Goal: Information Seeking & Learning: Learn about a topic

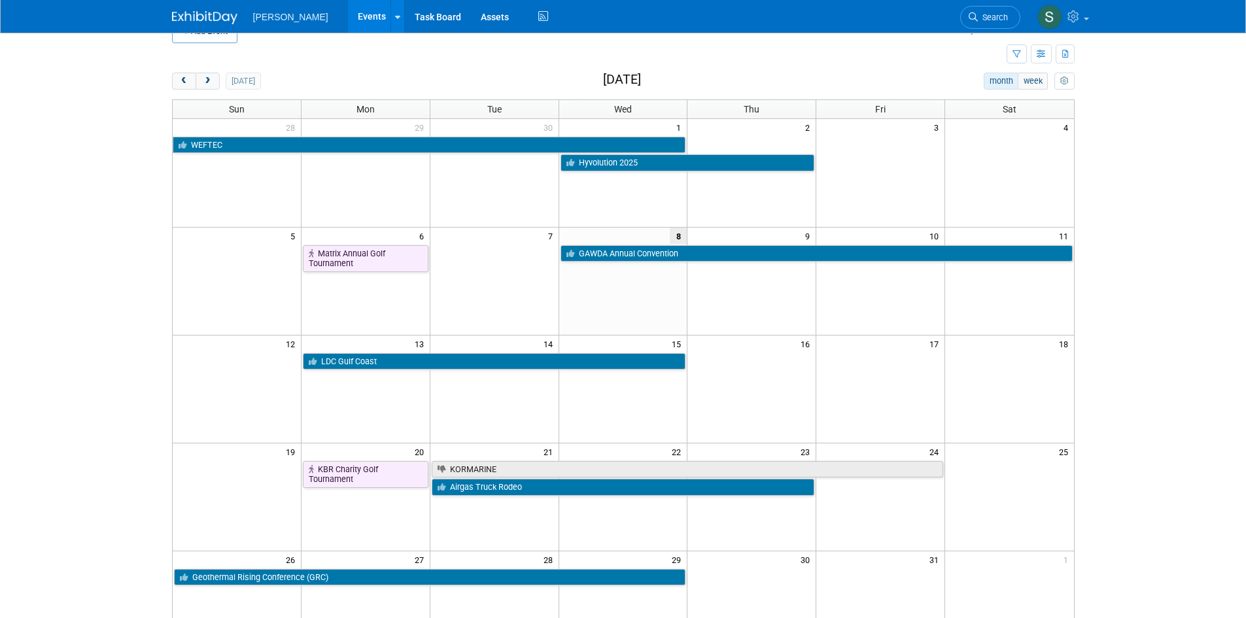
scroll to position [65, 0]
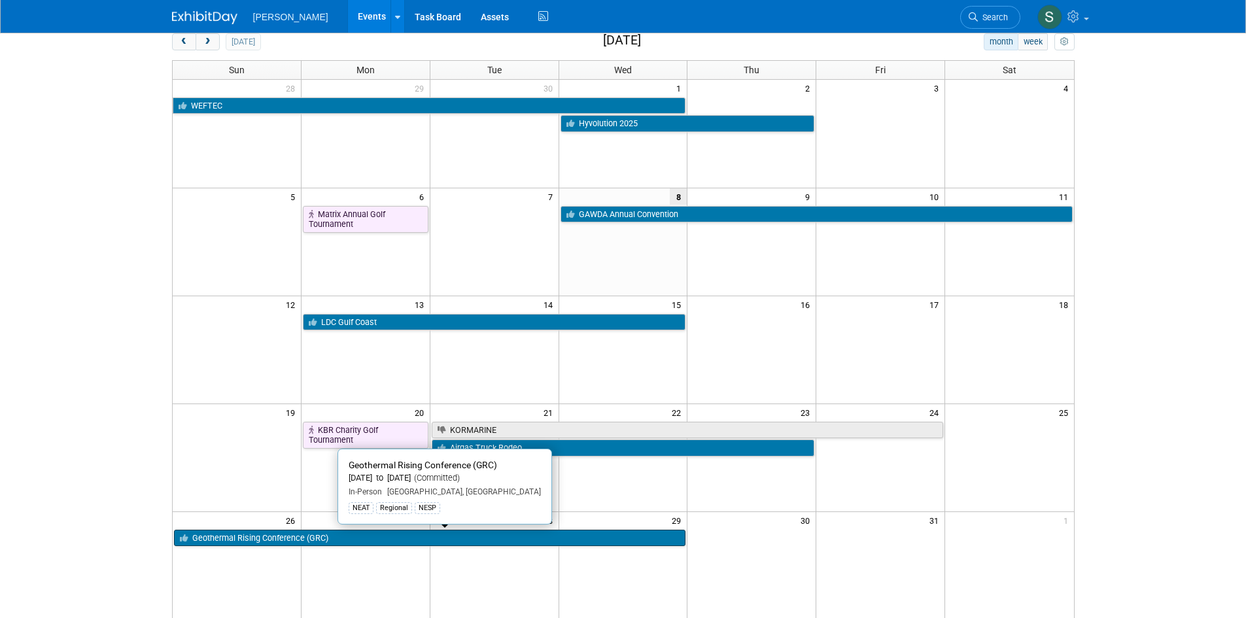
click at [394, 540] on link "Geothermal Rising Conference (GRC)" at bounding box center [430, 538] width 512 height 17
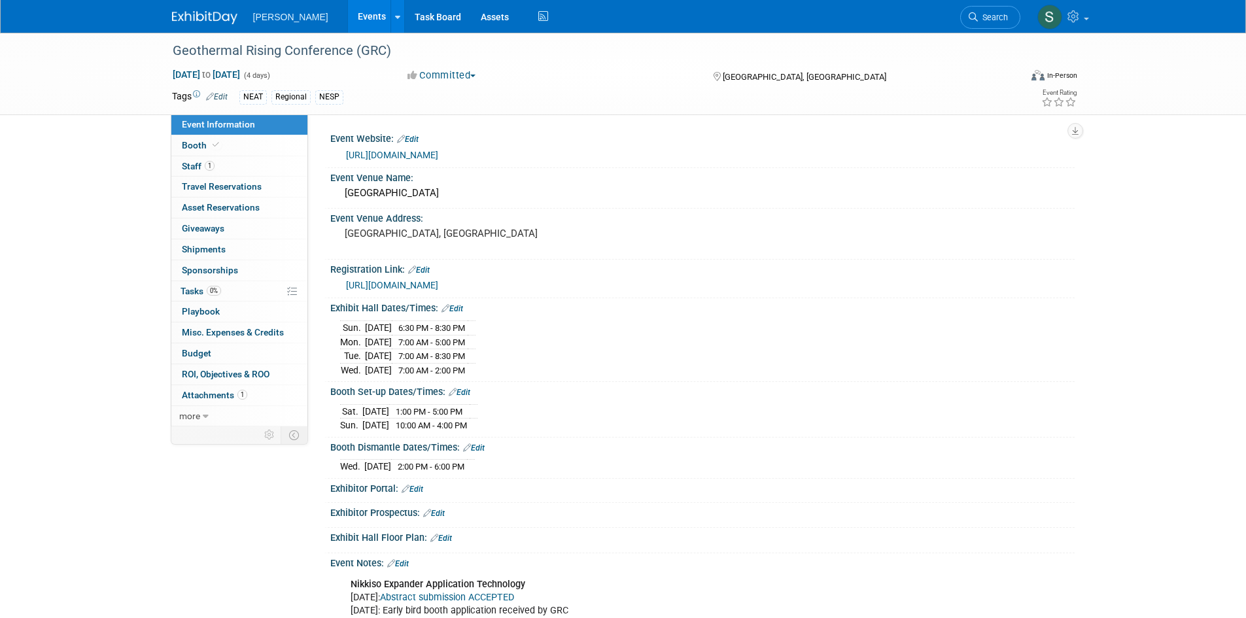
drag, startPoint x: 409, startPoint y: 458, endPoint x: 506, endPoint y: 459, distance: 96.1
click at [506, 459] on div "Wed. Oct 29, 2025 2:00 PM - 6:00 PM" at bounding box center [702, 465] width 725 height 18
drag, startPoint x: 443, startPoint y: 364, endPoint x: 511, endPoint y: 371, distance: 68.4
click at [511, 371] on div "Sun. Oct 26, 2025 6:30 PM - 8:30 PM Mon. Oct 27, 2025 7:00 AM - 5:00 PM Tue. Oc…" at bounding box center [702, 347] width 725 height 60
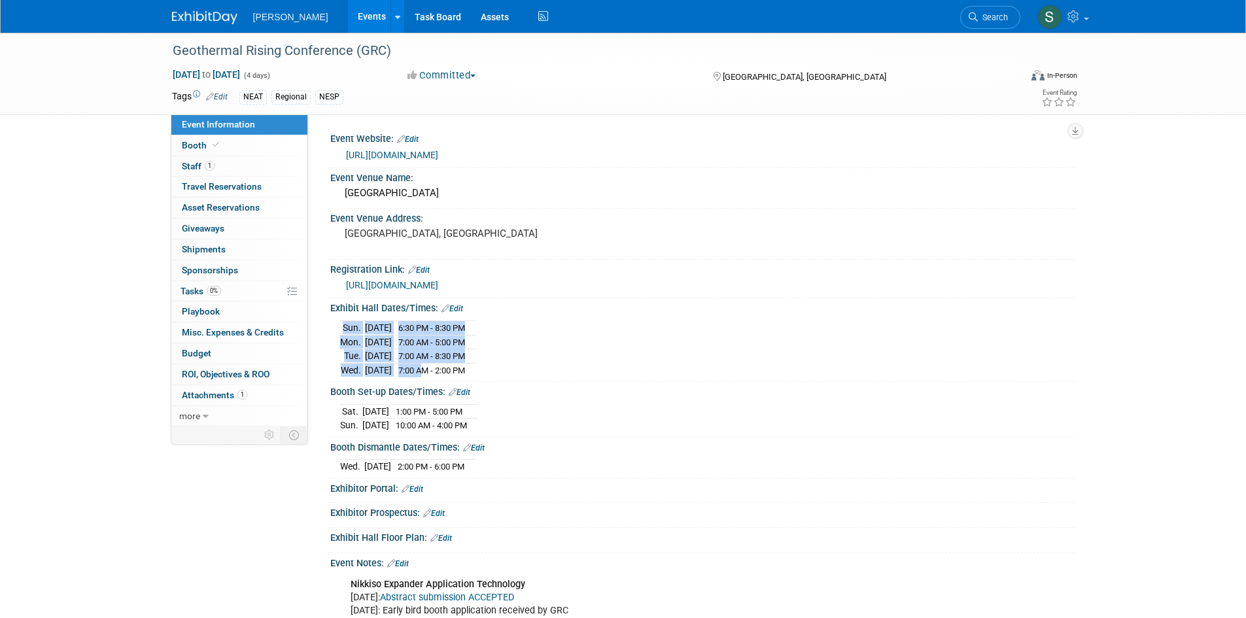
click at [511, 371] on div "Sun. Oct 26, 2025 6:30 PM - 8:30 PM Mon. Oct 27, 2025 7:00 AM - 5:00 PM Tue. Oc…" at bounding box center [702, 347] width 725 height 60
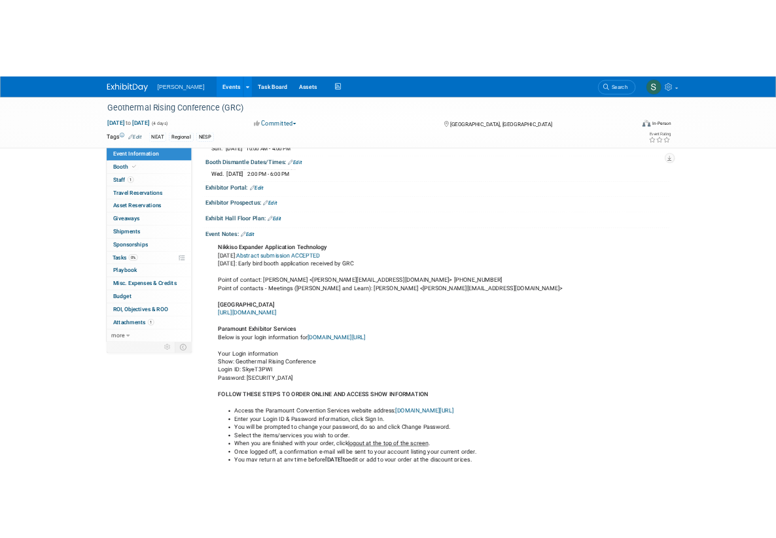
scroll to position [327, 0]
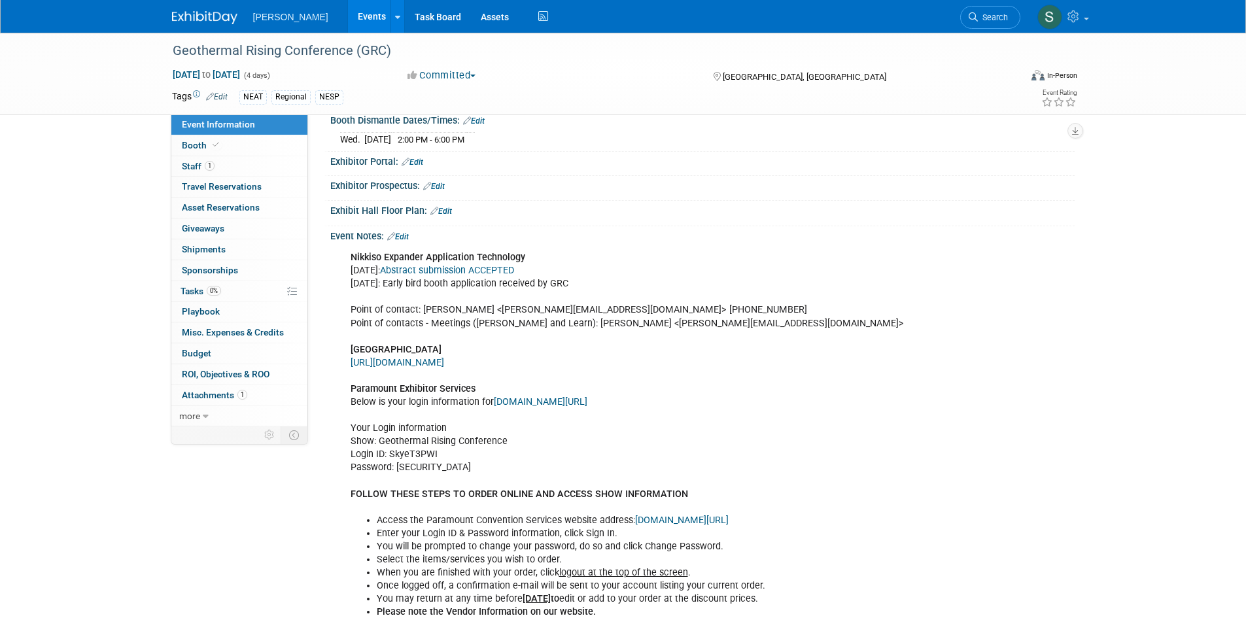
click at [524, 402] on link "www.paramountcs.com/exhibitorservices" at bounding box center [541, 401] width 94 height 11
click at [403, 456] on div "Nikkiso Expander Application Technology 5/28/2025: Abstract submission ACCEPTED…" at bounding box center [635, 527] width 589 height 564
copy div "SkyeT3PWI"
click at [433, 464] on div "Nikkiso Expander Application Technology 5/28/2025: Abstract submission ACCEPTED…" at bounding box center [635, 527] width 589 height 564
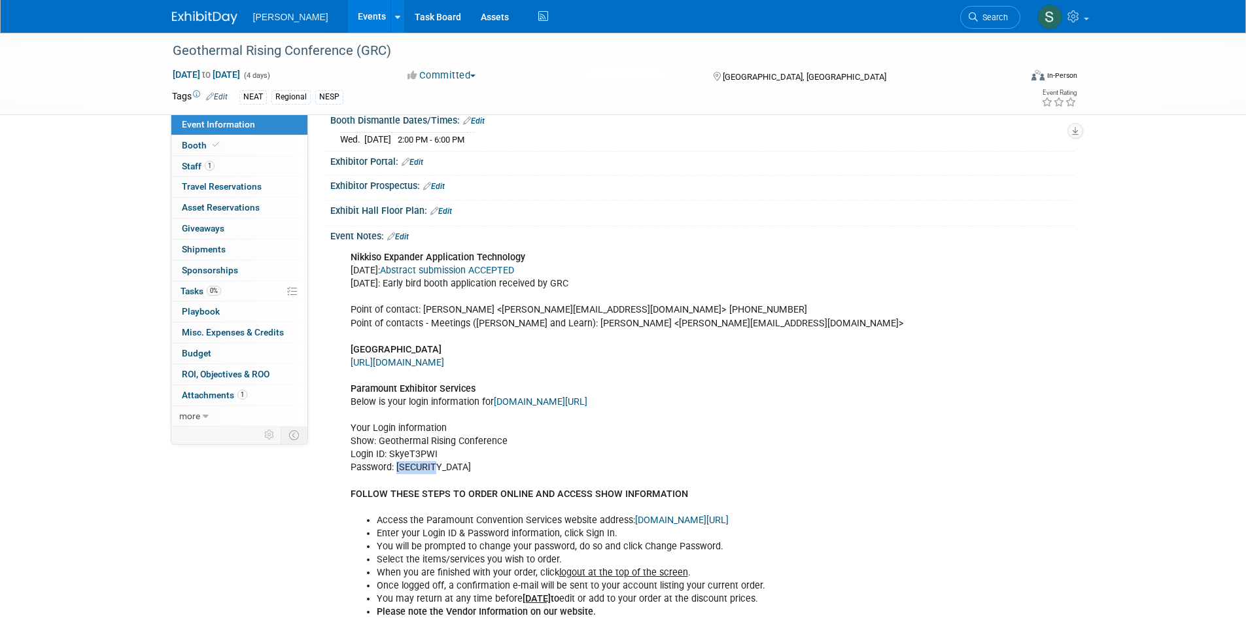
click at [433, 464] on div "Nikkiso Expander Application Technology 5/28/2025: Abstract submission ACCEPTED…" at bounding box center [635, 527] width 589 height 564
copy div "y8G6W2E4"
